Goal: Task Accomplishment & Management: Manage account settings

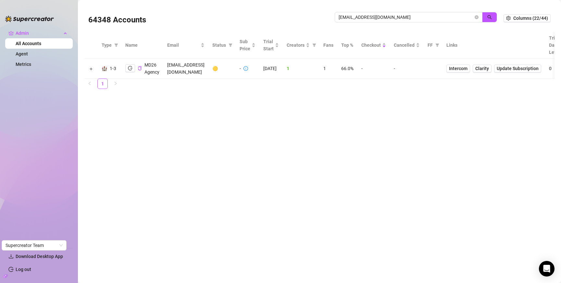
click at [378, 18] on input "[EMAIL_ADDRESS][DOMAIN_NAME]" at bounding box center [406, 17] width 135 height 7
type input "[PERSON_NAME]"
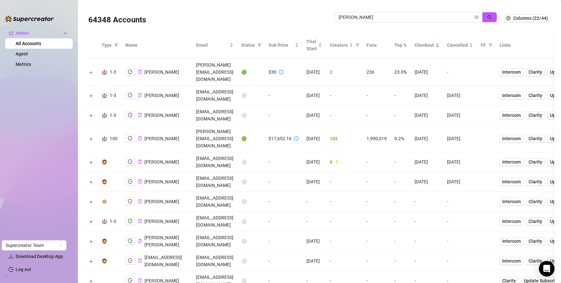
click at [292, 135] on div "$17,652.16" at bounding box center [280, 138] width 23 height 7
copy div "$17,652.16"
click at [131, 136] on icon "logout" at bounding box center [130, 138] width 5 height 5
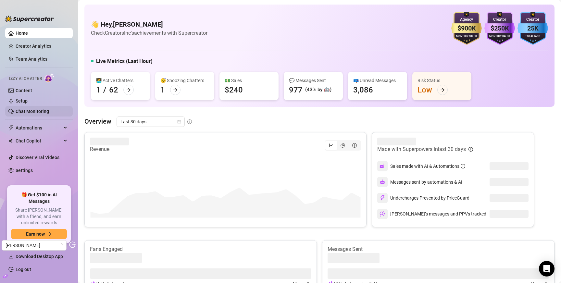
click at [35, 111] on link "Chat Monitoring" at bounding box center [32, 111] width 33 height 5
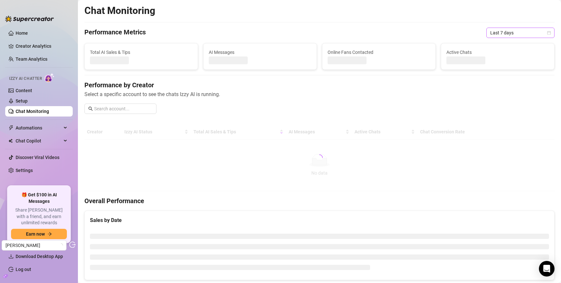
click at [505, 35] on span "Last 7 days" at bounding box center [520, 33] width 60 height 10
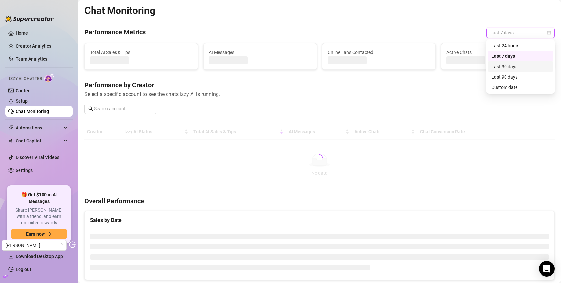
click at [508, 66] on div "Last 30 days" at bounding box center [521, 66] width 58 height 7
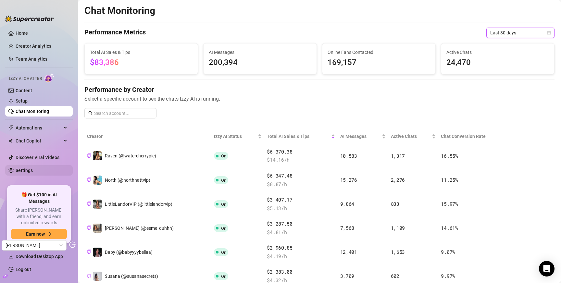
click at [33, 171] on link "Settings" at bounding box center [24, 170] width 17 height 5
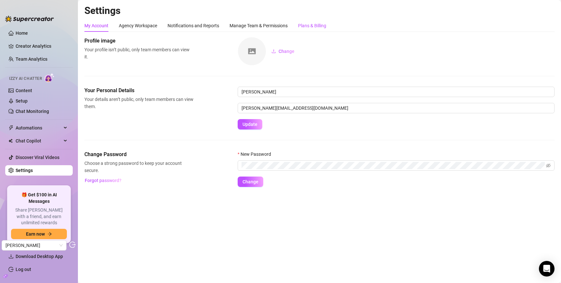
click at [315, 24] on div "Plans & Billing" at bounding box center [312, 25] width 28 height 7
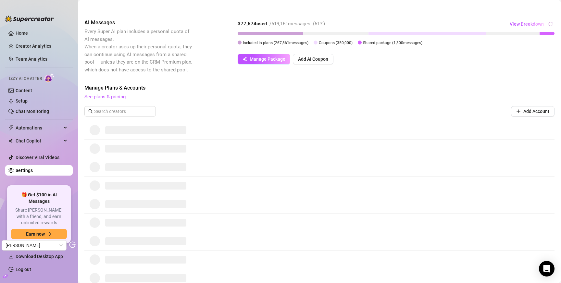
scroll to position [102, 0]
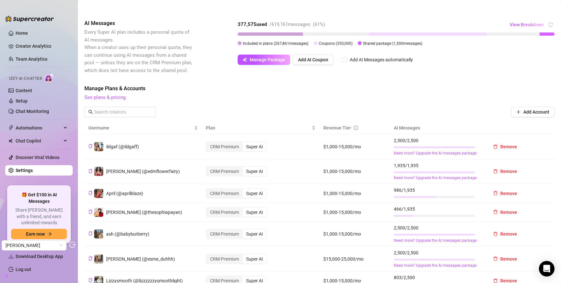
drag, startPoint x: 309, startPoint y: 45, endPoint x: 243, endPoint y: 44, distance: 66.6
click at [242, 44] on div "Included in plans ( 267,861 messages) Coupons ( 350,000 ) Shared package ( 1,30…" at bounding box center [396, 43] width 317 height 7
copy span "Included in plans ( 267,861 messages)"
